Goal: Obtain resource: Obtain resource

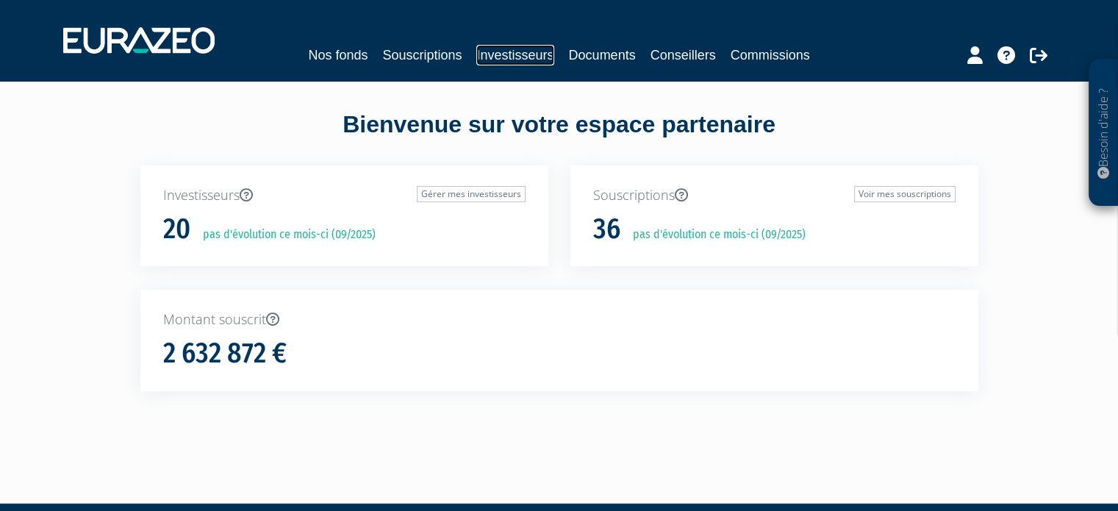
click at [483, 54] on link "Investisseurs" at bounding box center [514, 55] width 77 height 21
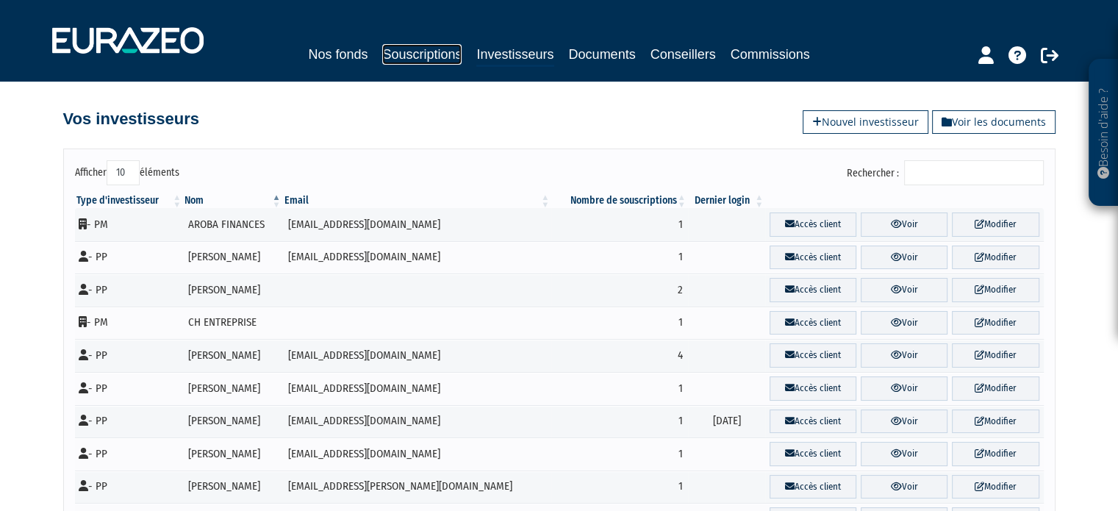
click at [431, 57] on link "Souscriptions" at bounding box center [421, 54] width 79 height 21
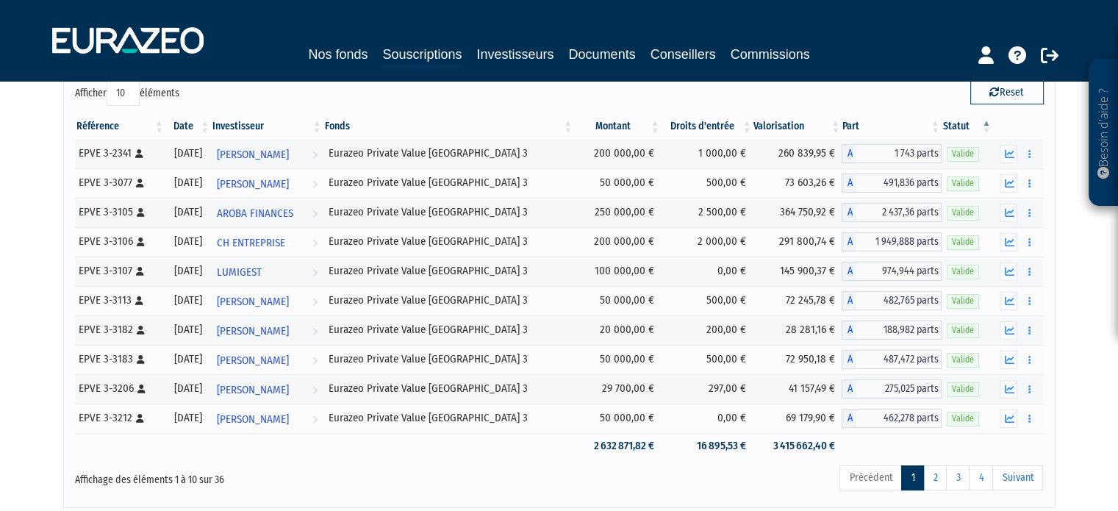
scroll to position [147, 0]
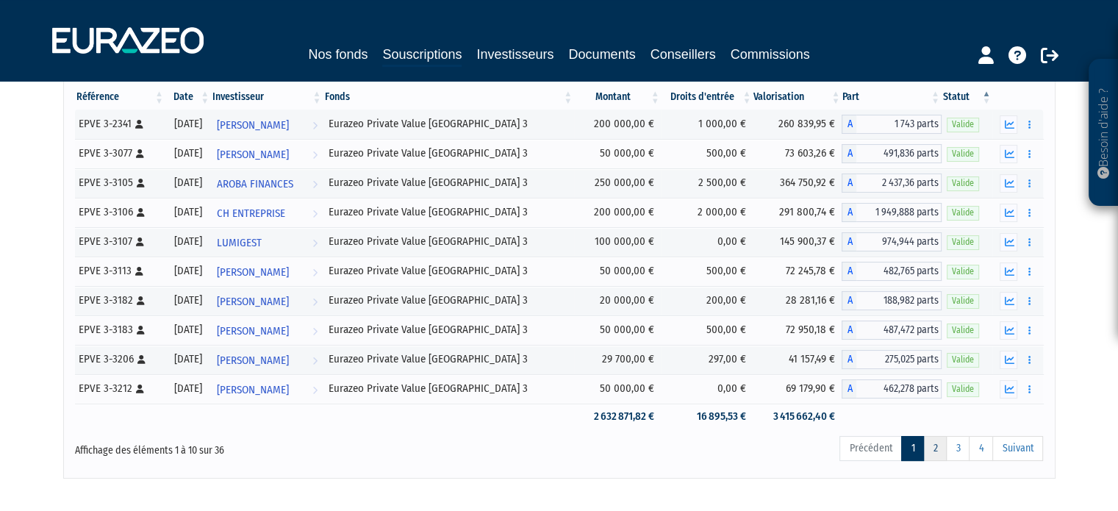
click at [935, 446] on link "2" at bounding box center [935, 448] width 24 height 25
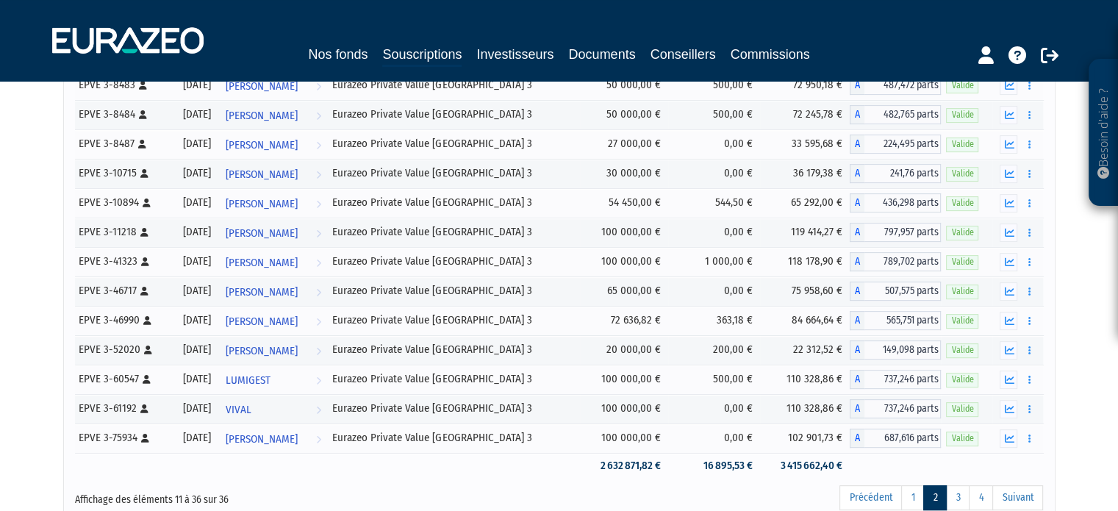
scroll to position [596, 0]
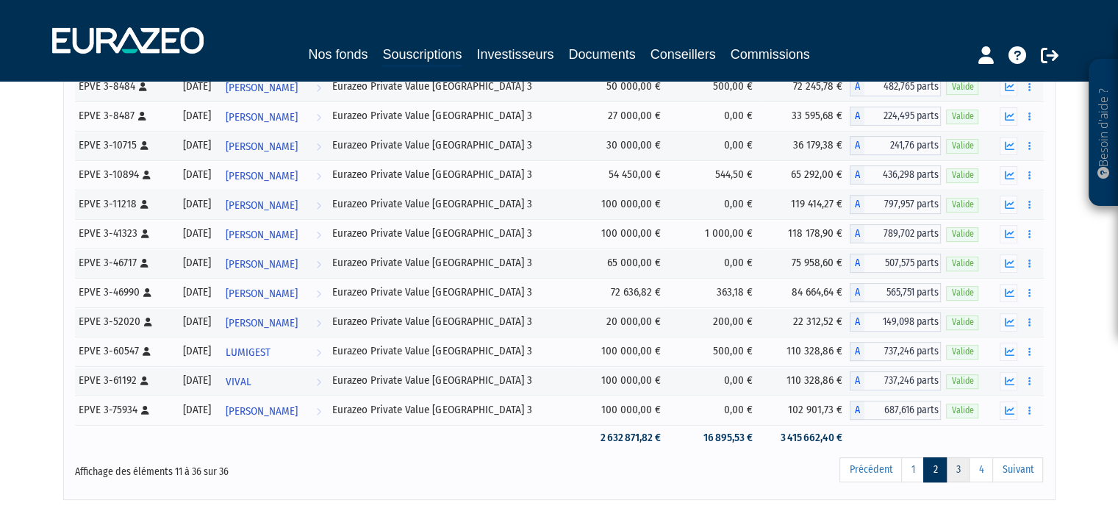
click at [960, 470] on link "3" at bounding box center [958, 469] width 24 height 25
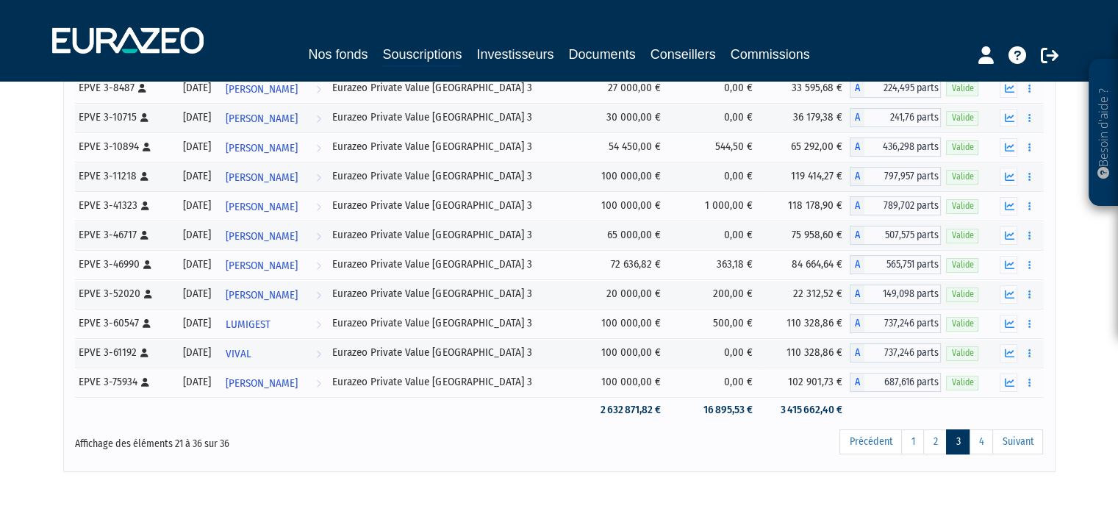
scroll to position [359, 0]
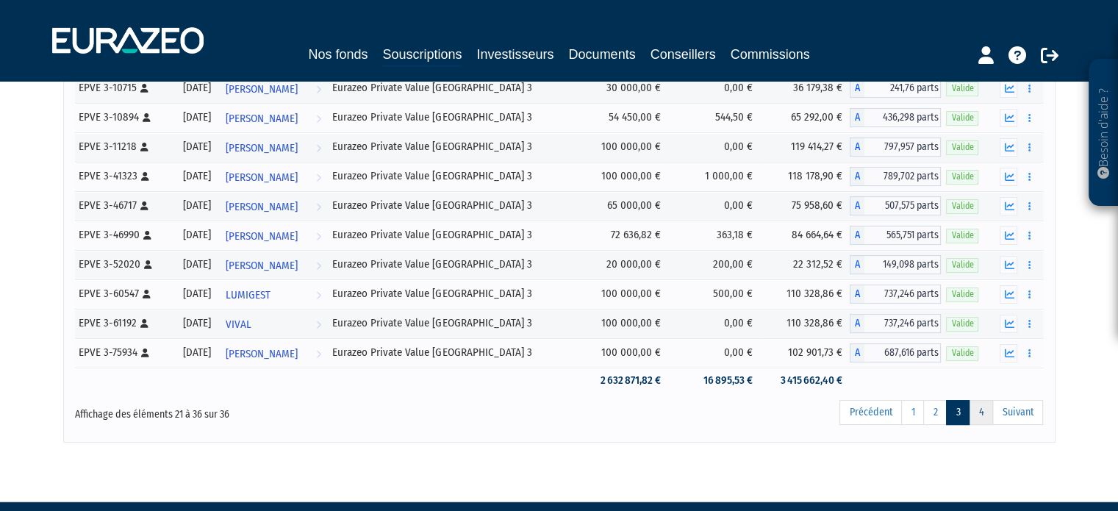
click at [984, 416] on link "4" at bounding box center [980, 412] width 24 height 25
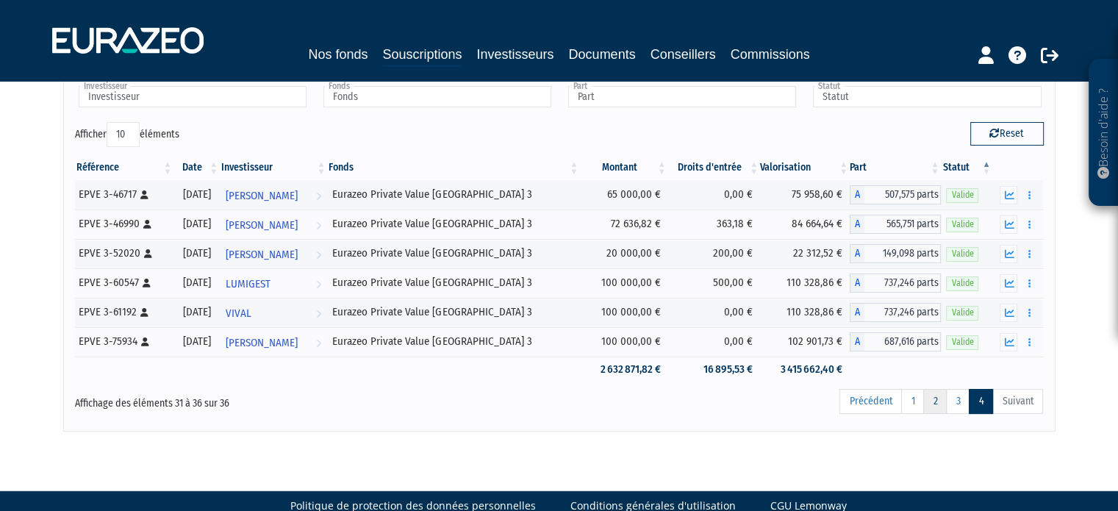
click at [936, 403] on link "2" at bounding box center [935, 401] width 24 height 25
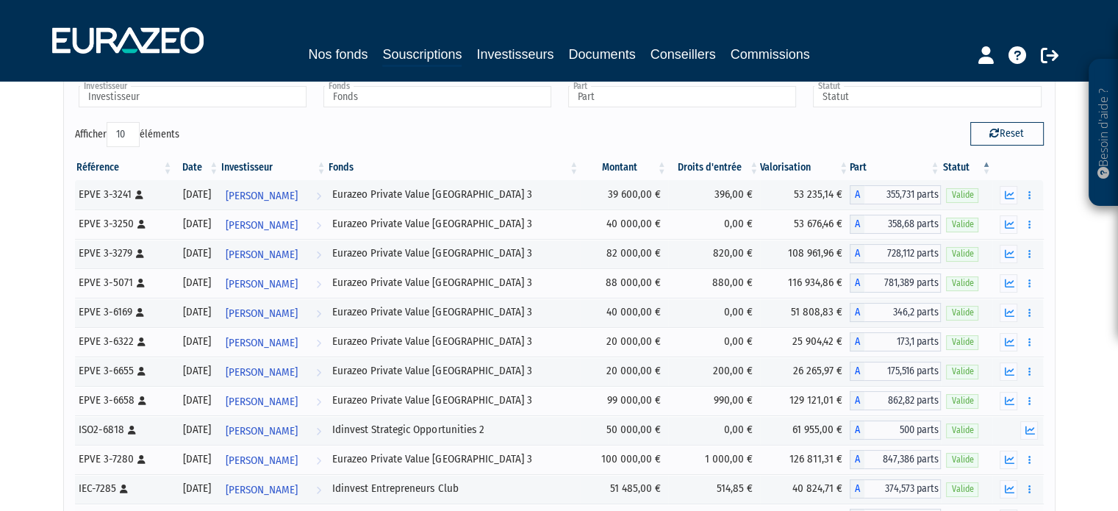
scroll to position [664, 0]
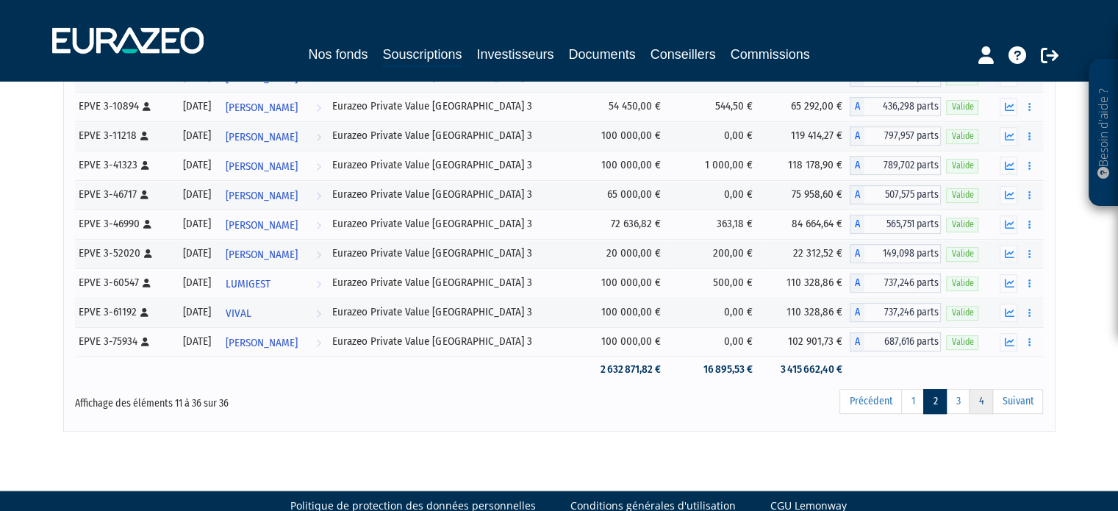
click at [983, 400] on link "4" at bounding box center [980, 401] width 24 height 25
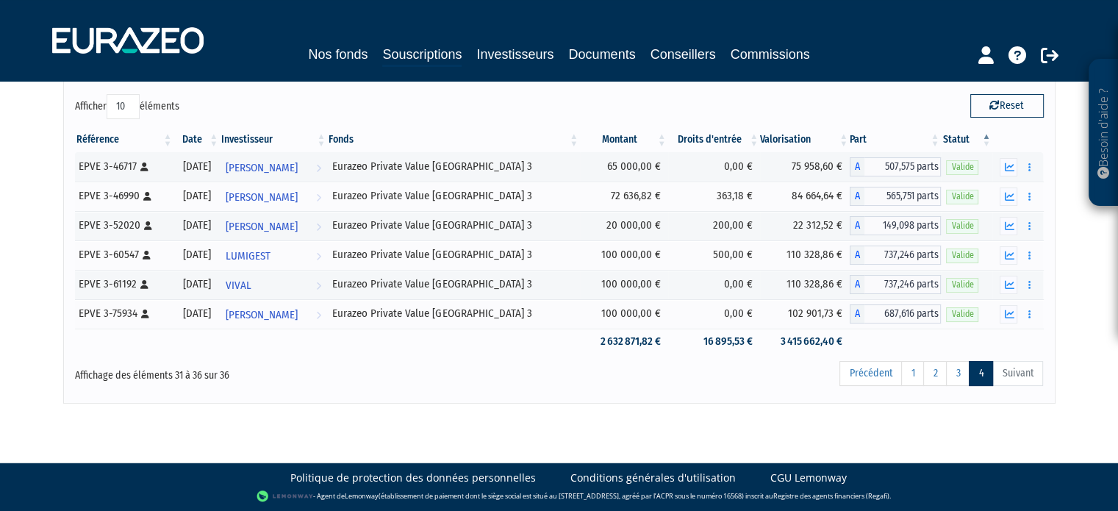
scroll to position [76, 0]
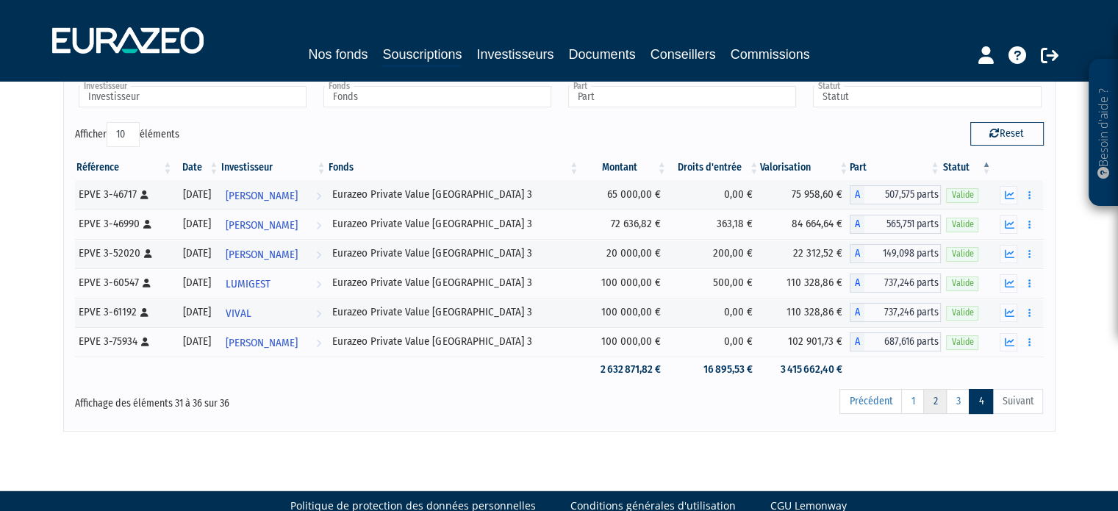
click at [936, 402] on link "2" at bounding box center [935, 401] width 24 height 25
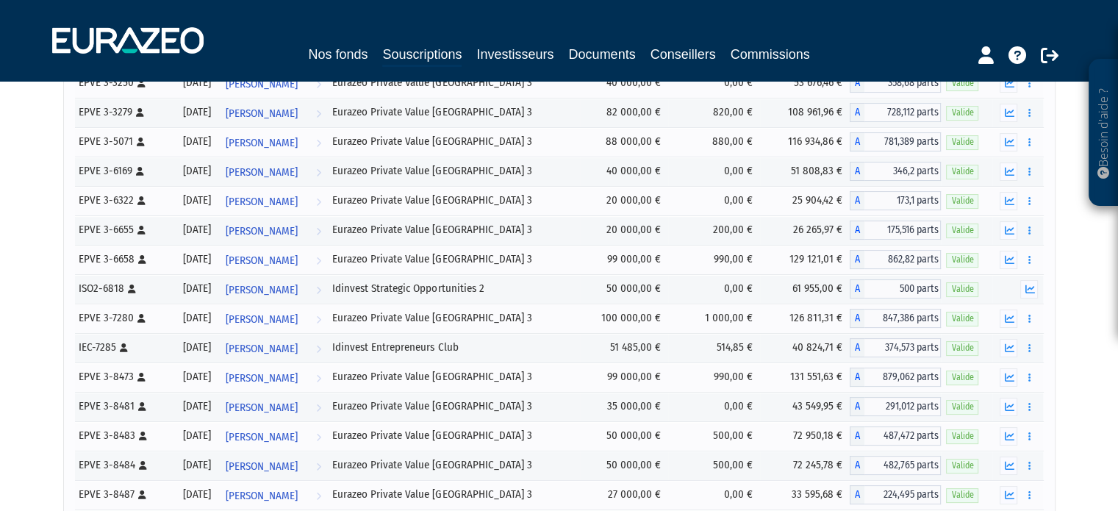
scroll to position [0, 0]
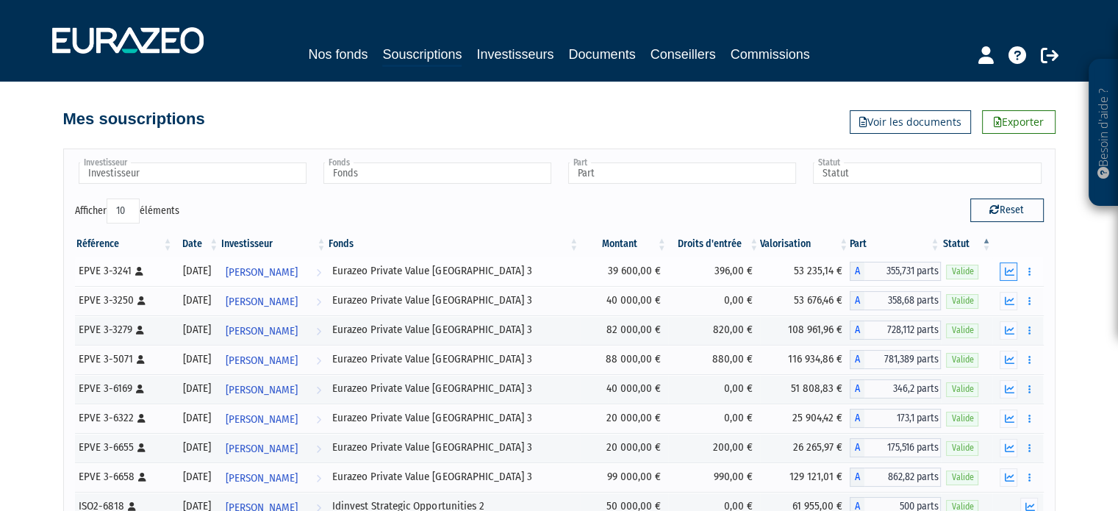
click at [1008, 273] on icon "button" at bounding box center [1009, 272] width 10 height 10
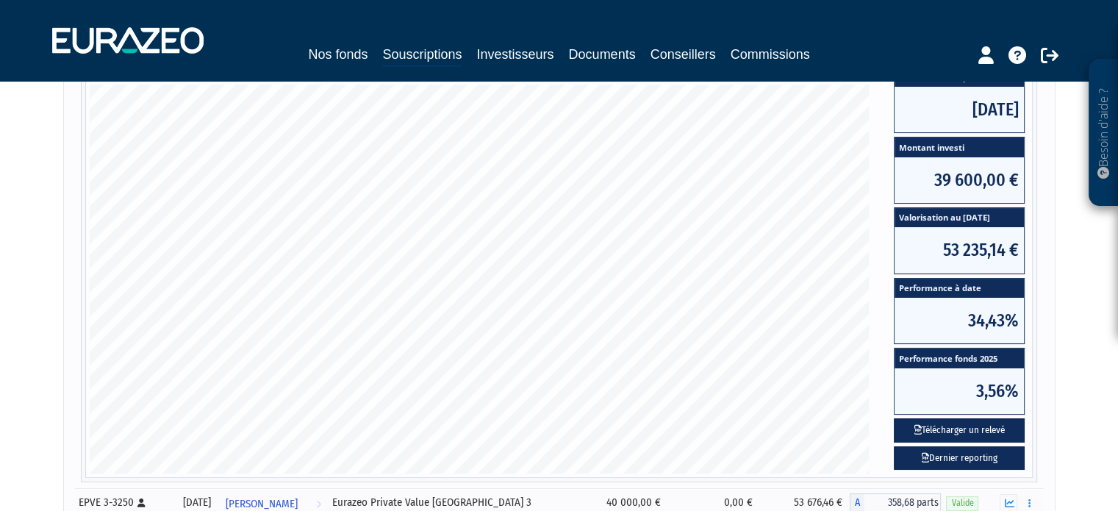
scroll to position [284, 0]
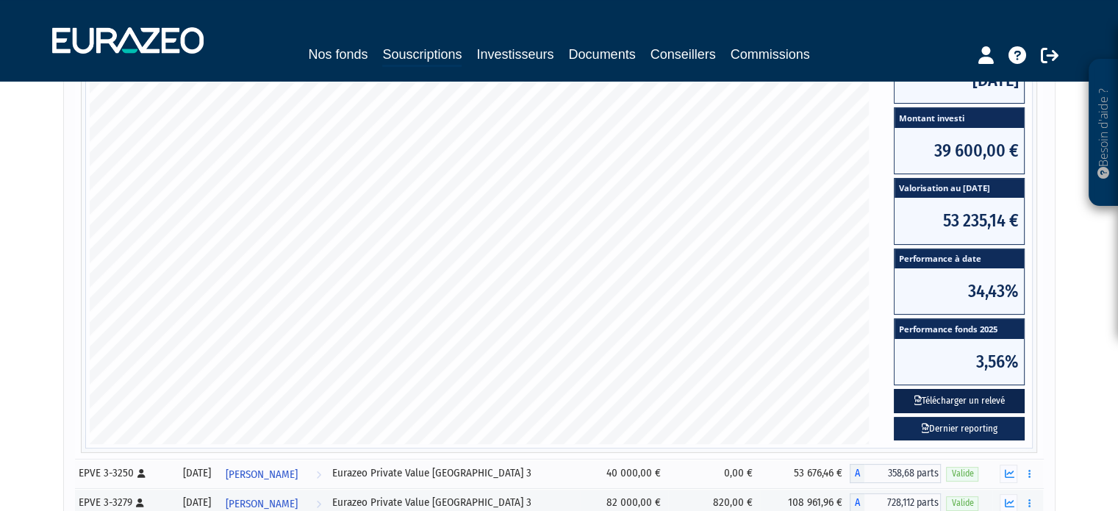
click at [943, 396] on button "Télécharger un relevé" at bounding box center [958, 401] width 131 height 24
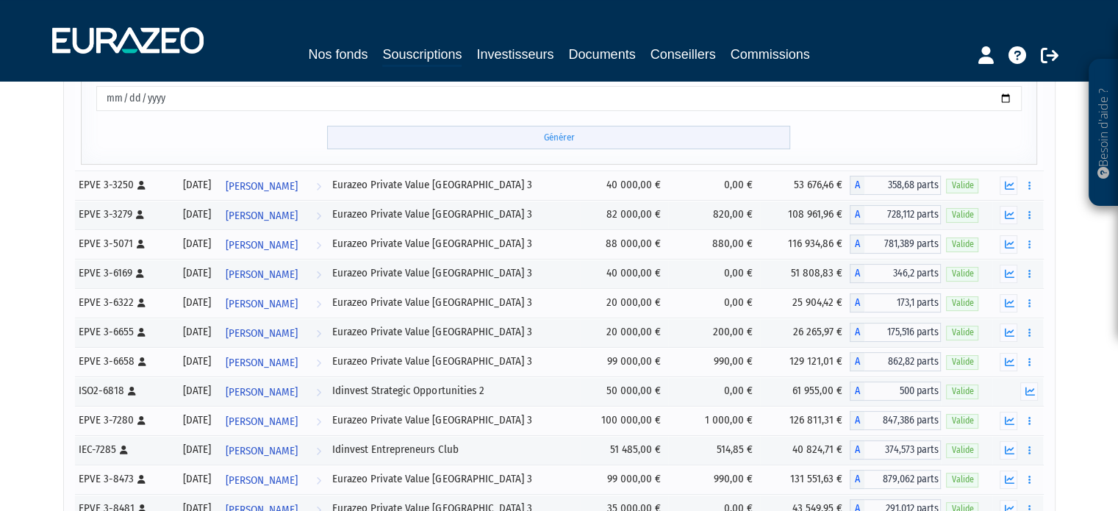
click at [559, 137] on input "Générer" at bounding box center [558, 138] width 463 height 24
click at [1051, 54] on icon at bounding box center [1049, 55] width 18 height 18
